Goal: Check status: Check status

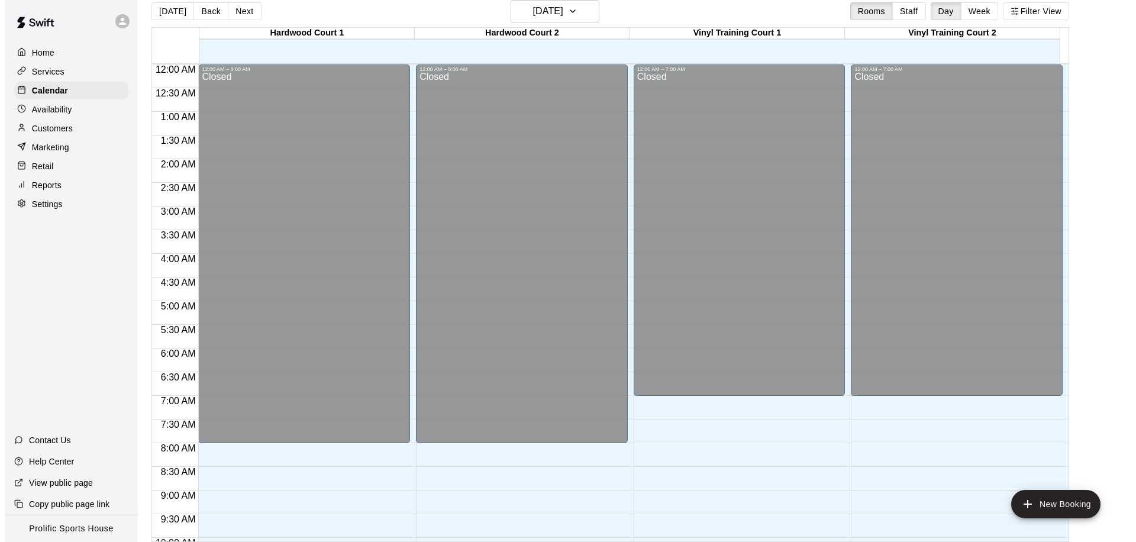
scroll to position [659, 0]
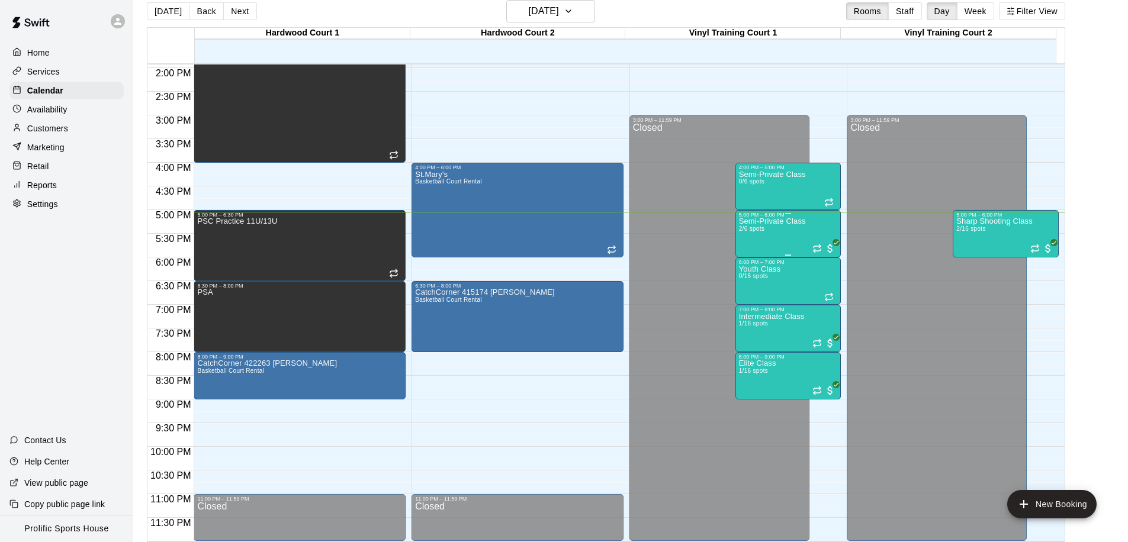
click at [787, 237] on div "Semi-Private Class 2/6 spots" at bounding box center [772, 489] width 67 height 542
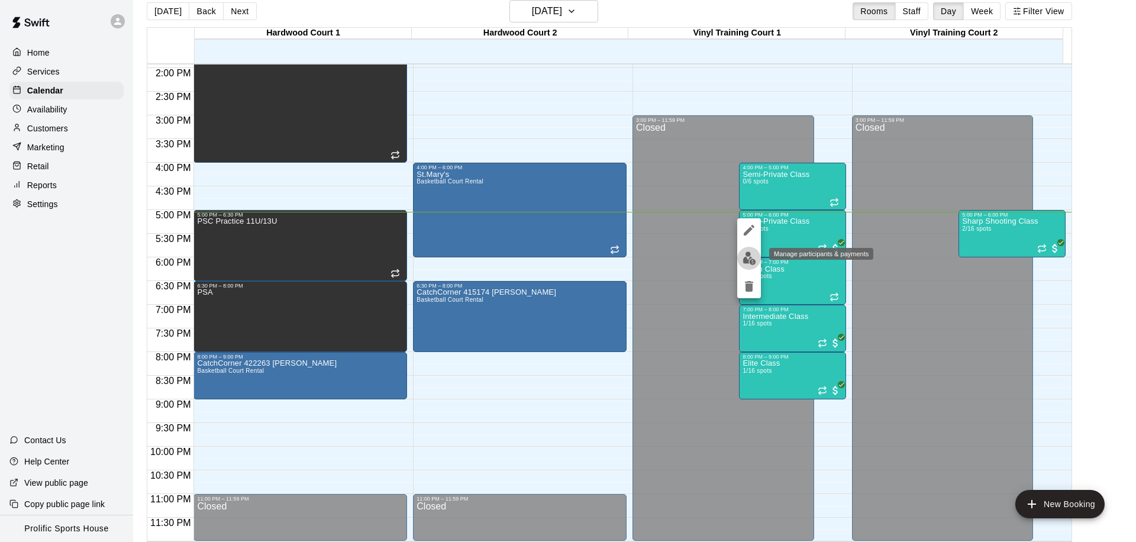
click at [754, 265] on button "edit" at bounding box center [750, 258] width 24 height 23
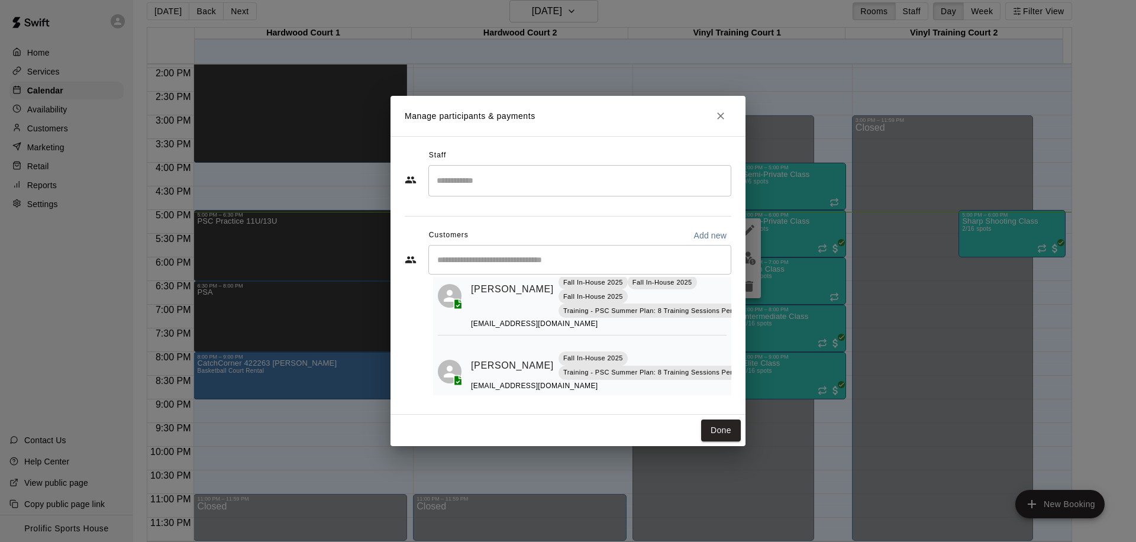
scroll to position [76, 0]
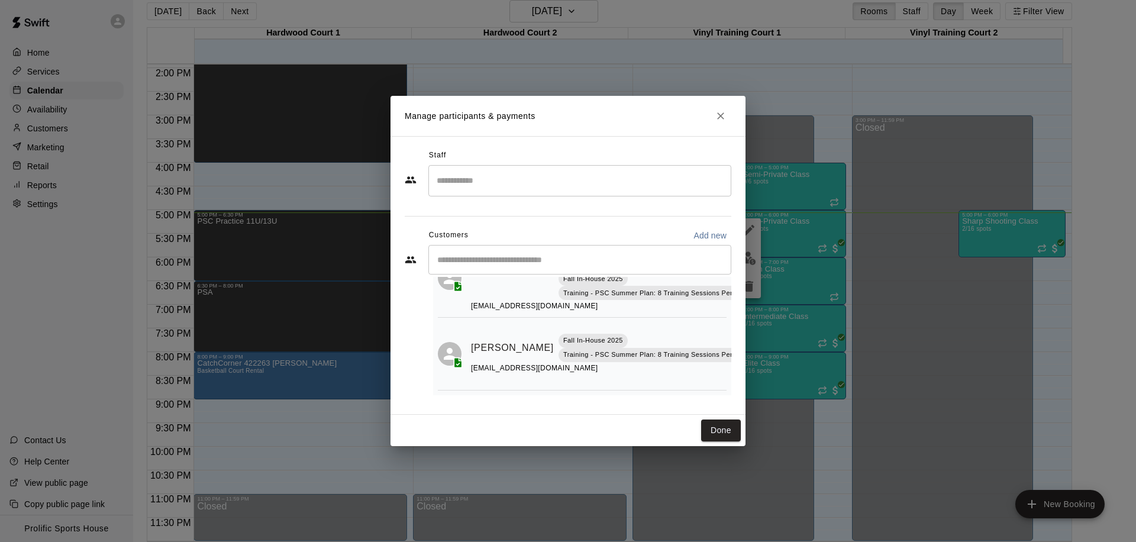
drag, startPoint x: 720, startPoint y: 117, endPoint x: 1135, endPoint y: 269, distance: 442.7
click at [720, 117] on icon "Close" at bounding box center [720, 115] width 7 height 7
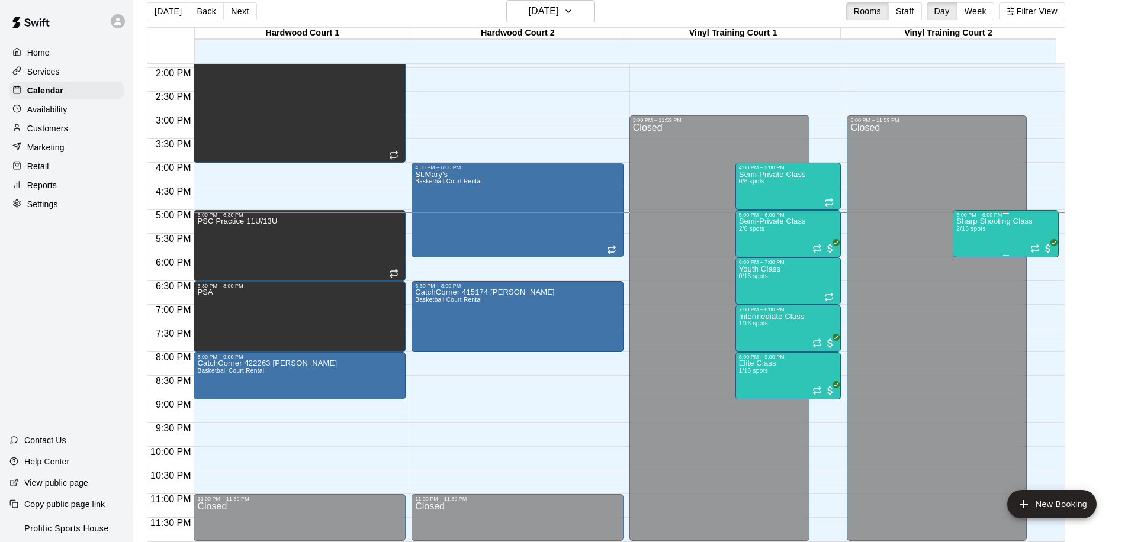
click at [1003, 230] on div "Sharp Shooting Class 2/16 spots" at bounding box center [994, 489] width 76 height 542
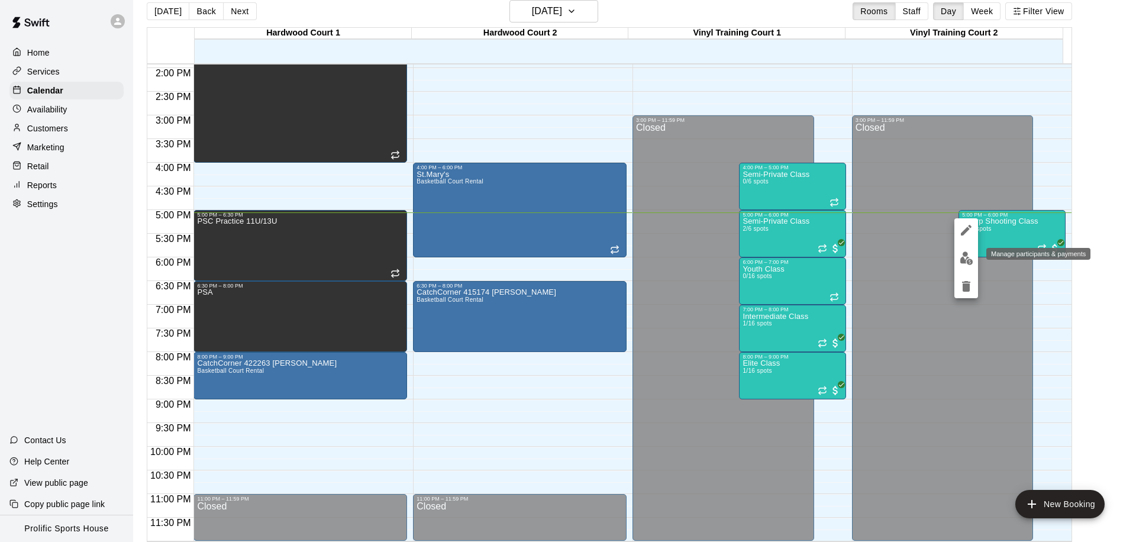
click at [964, 259] on img "edit" at bounding box center [967, 259] width 14 height 14
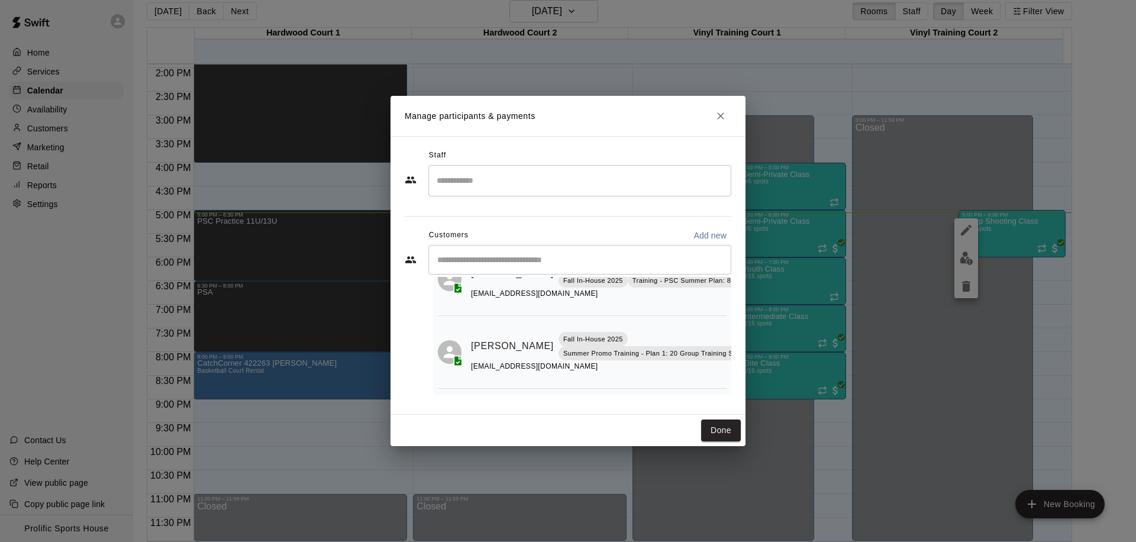
scroll to position [0, 0]
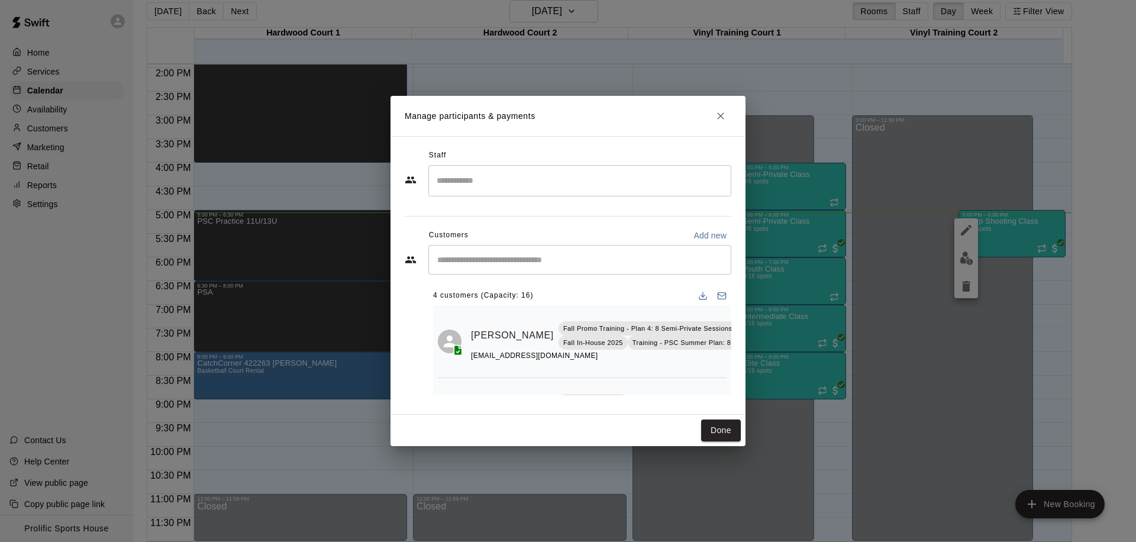
click at [912, 274] on div "Manage participants & payments Staff ​ Customers Add new ​ 4 customers (Capacit…" at bounding box center [568, 271] width 1136 height 542
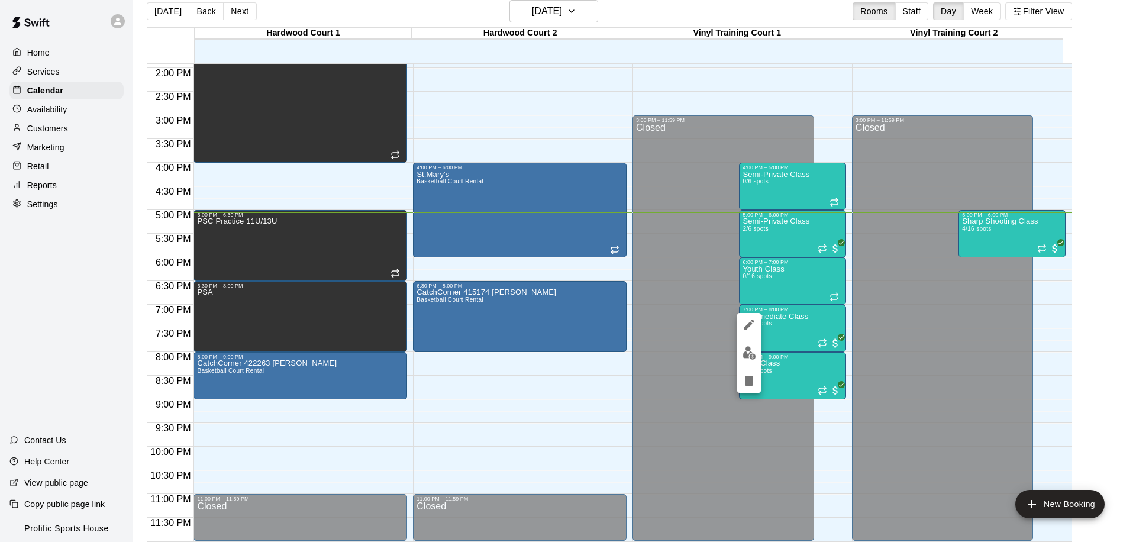
click at [746, 350] on img "edit" at bounding box center [750, 353] width 14 height 14
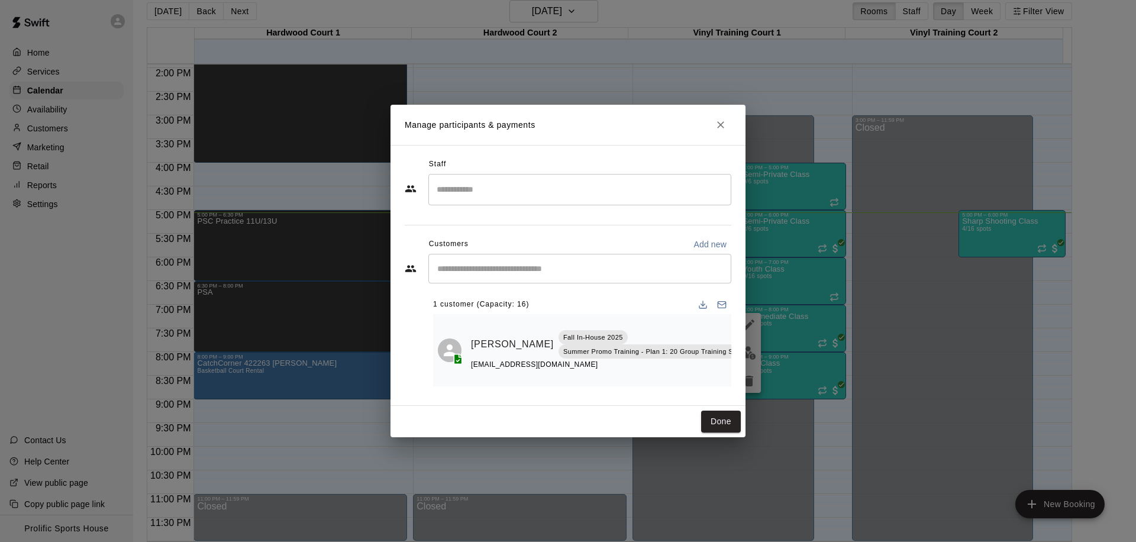
click at [723, 127] on button "Close" at bounding box center [720, 124] width 21 height 21
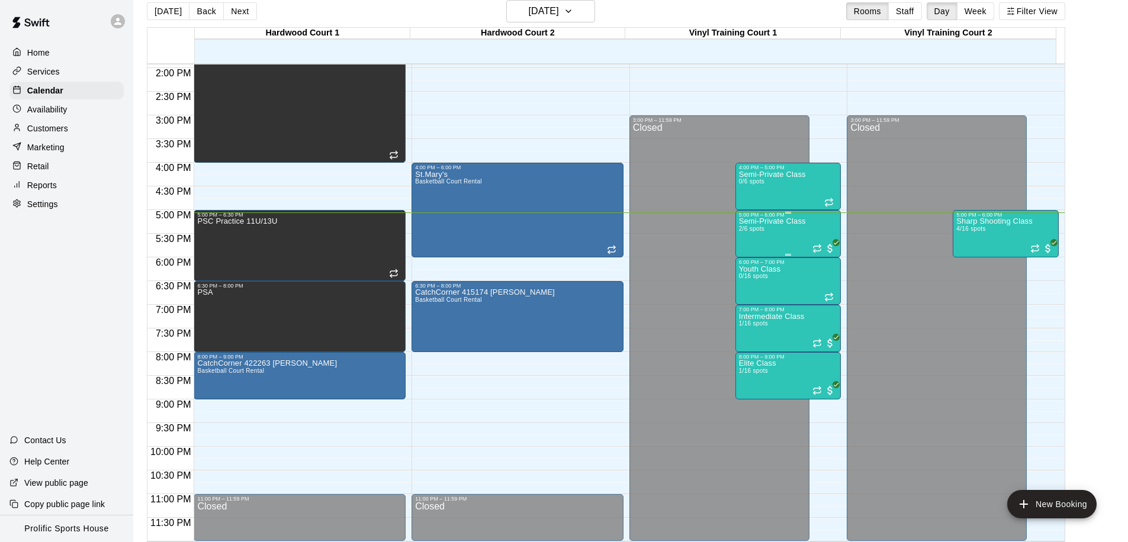
click at [789, 221] on p "Semi-Private Class" at bounding box center [772, 221] width 67 height 0
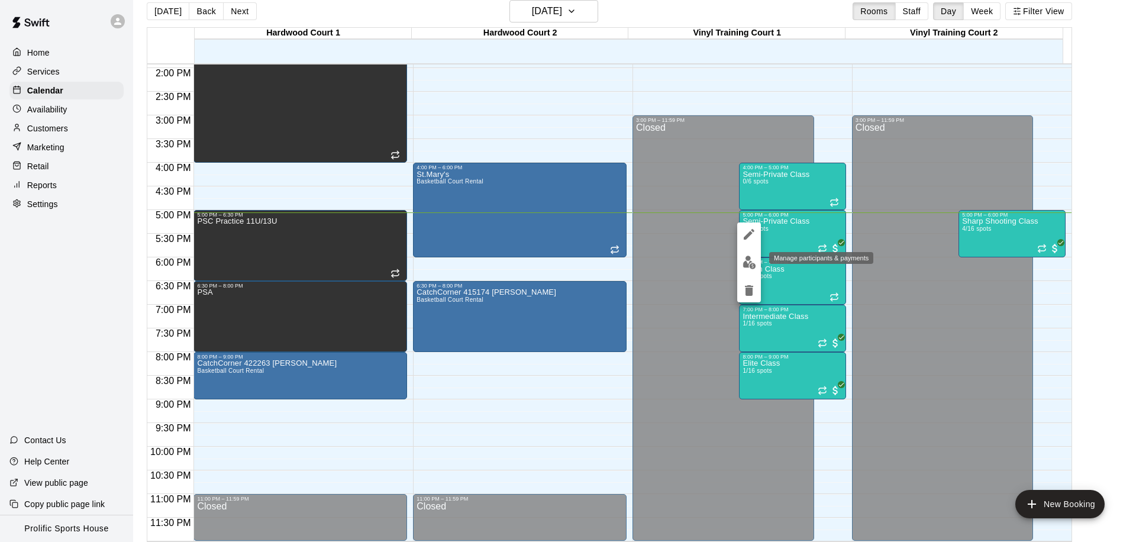
click at [753, 256] on img "edit" at bounding box center [750, 263] width 14 height 14
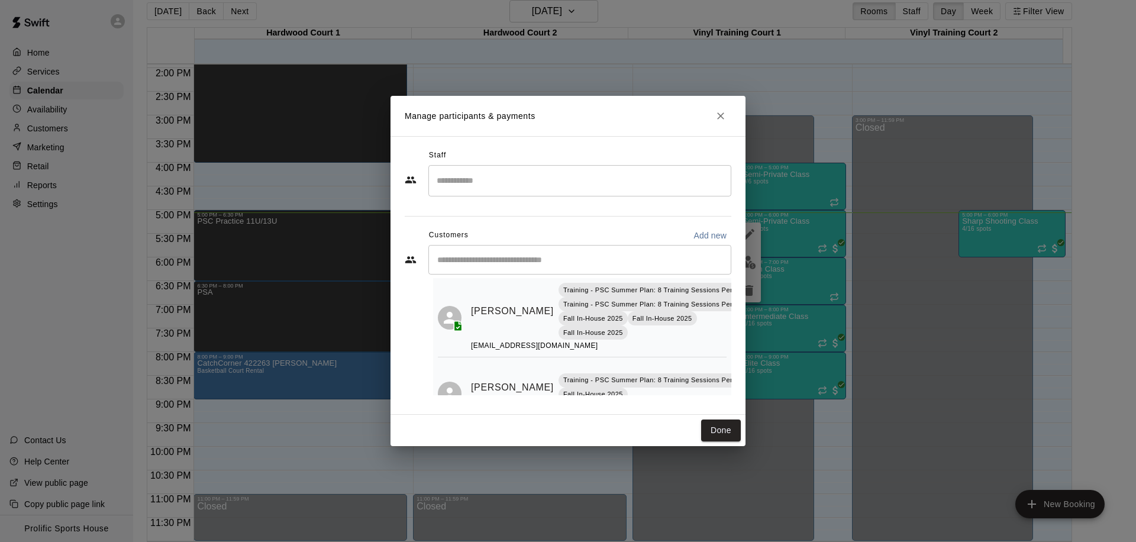
scroll to position [76, 0]
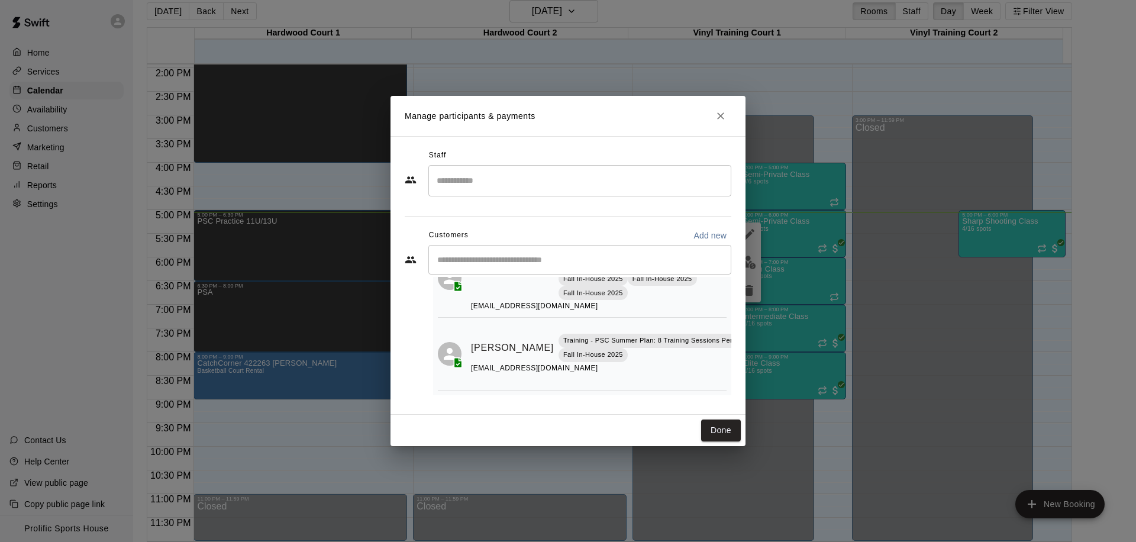
click at [716, 122] on button "Close" at bounding box center [720, 115] width 21 height 21
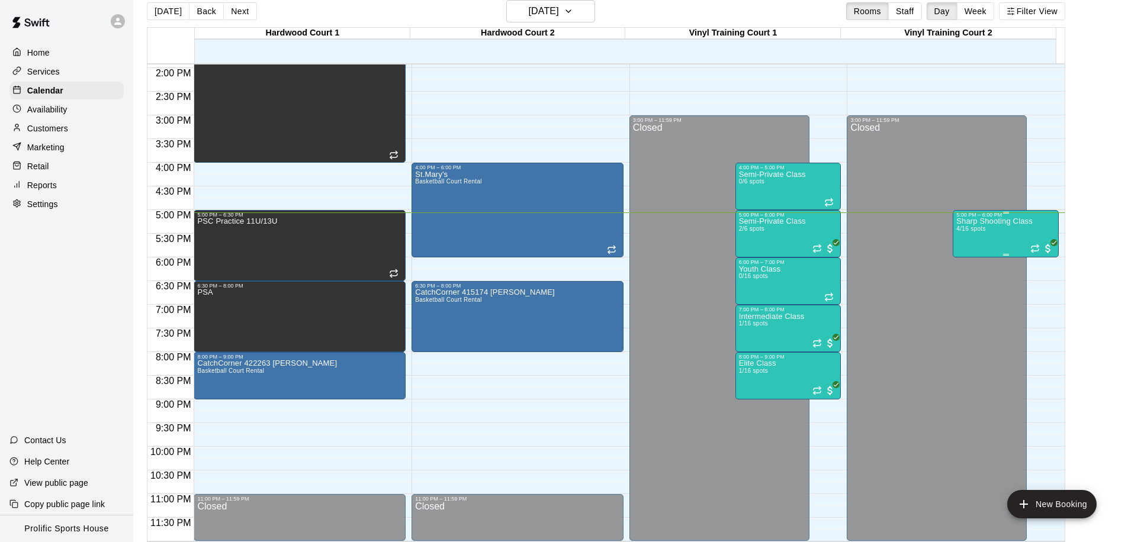
click at [993, 230] on div "Sharp Shooting Class 4/16 spots" at bounding box center [994, 489] width 76 height 542
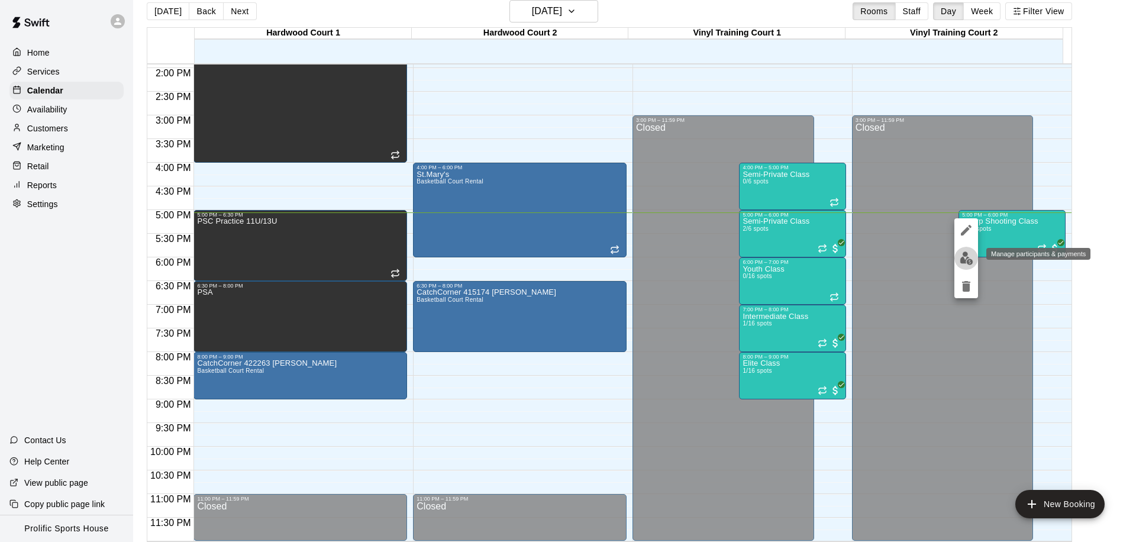
click at [970, 260] on img "edit" at bounding box center [967, 259] width 14 height 14
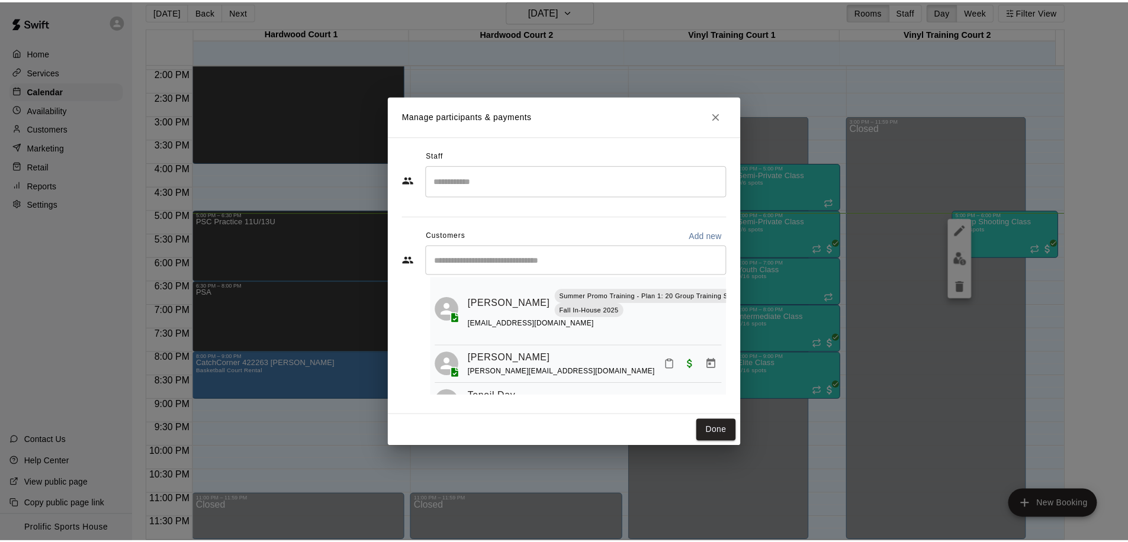
scroll to position [0, 0]
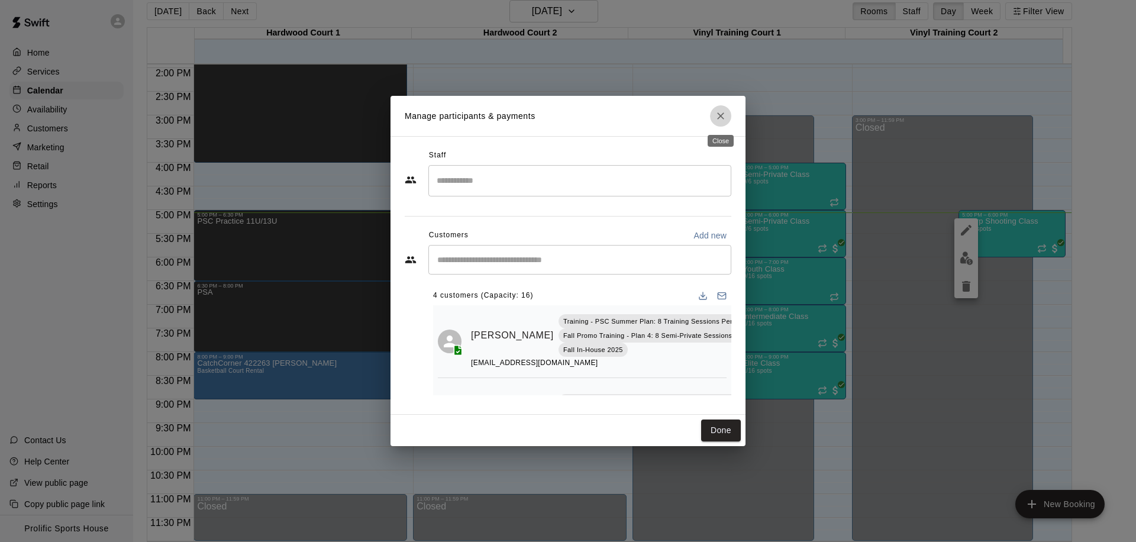
click at [726, 121] on icon "Close" at bounding box center [721, 116] width 12 height 12
